Goal: Task Accomplishment & Management: Manage account settings

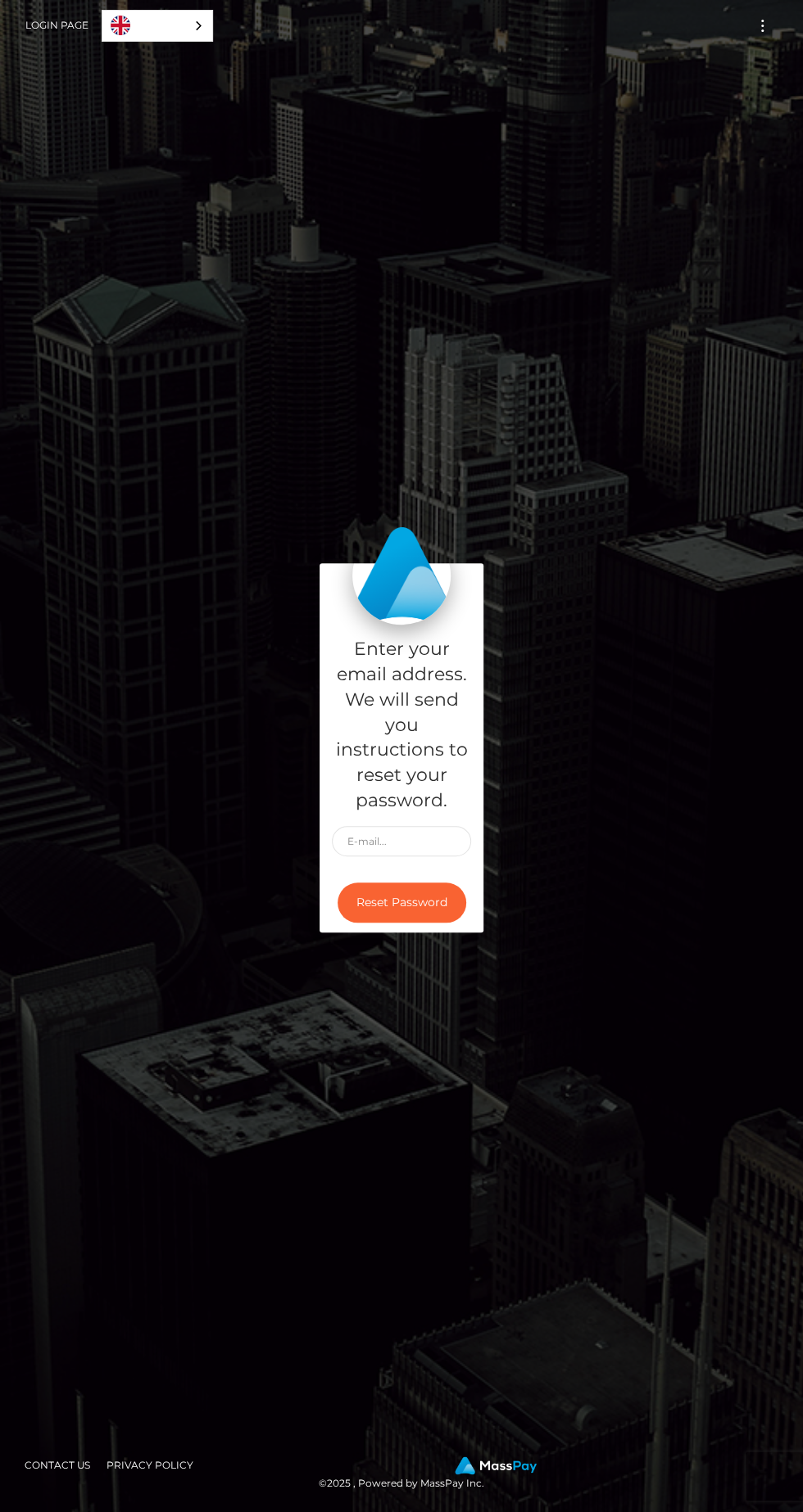
click at [755, 30] on button "Toggle navigation" at bounding box center [762, 26] width 31 height 22
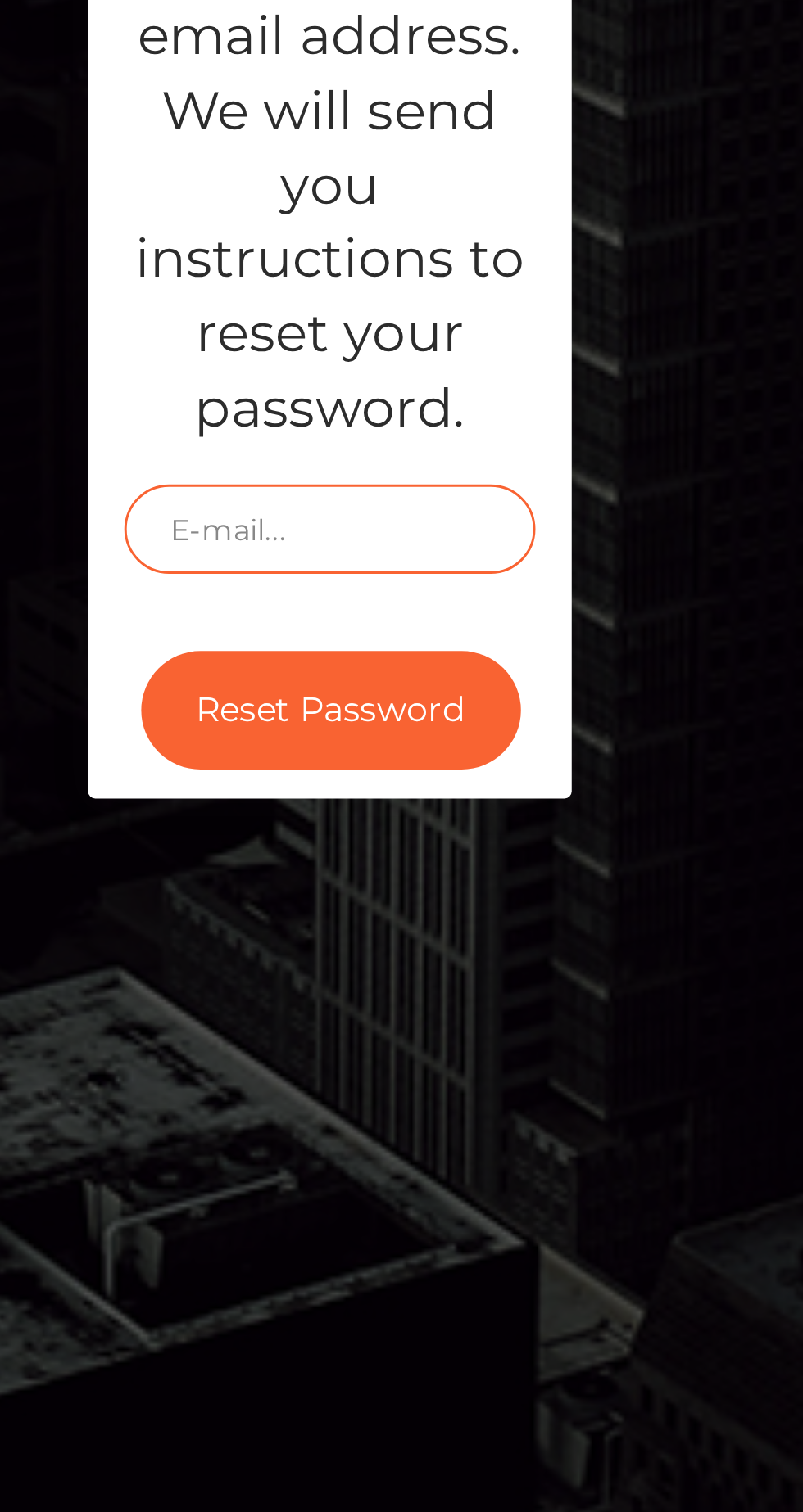
click at [439, 856] on input "text" at bounding box center [402, 841] width 140 height 31
